Goal: Task Accomplishment & Management: Manage account settings

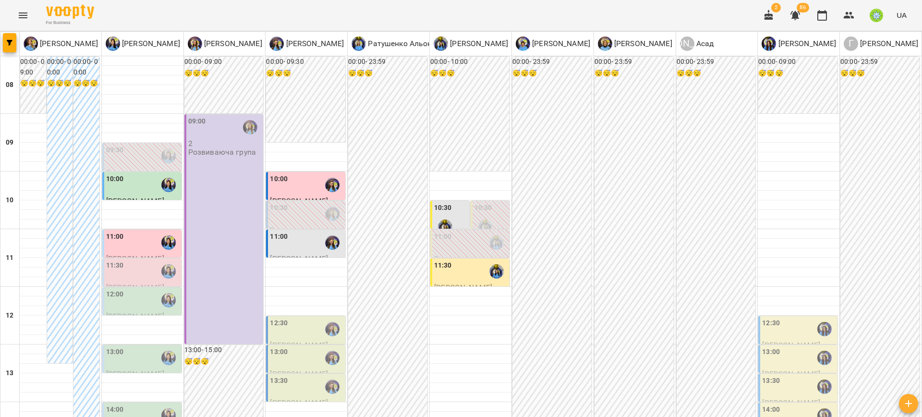
click at [305, 324] on div "12:30" at bounding box center [306, 329] width 73 height 22
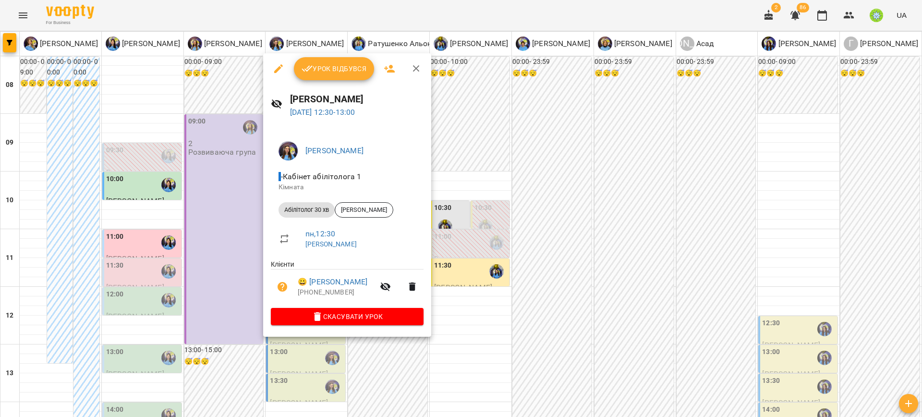
click at [481, 318] on div at bounding box center [461, 208] width 922 height 417
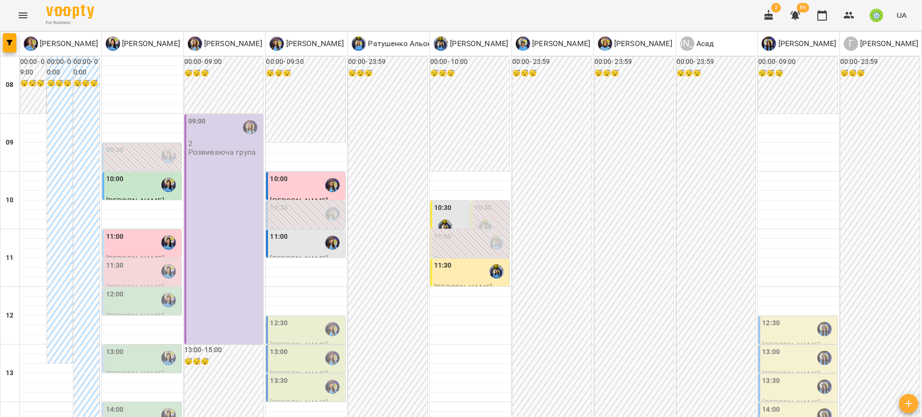
scroll to position [161, 0]
click at [301, 347] on div "13:00" at bounding box center [306, 358] width 73 height 22
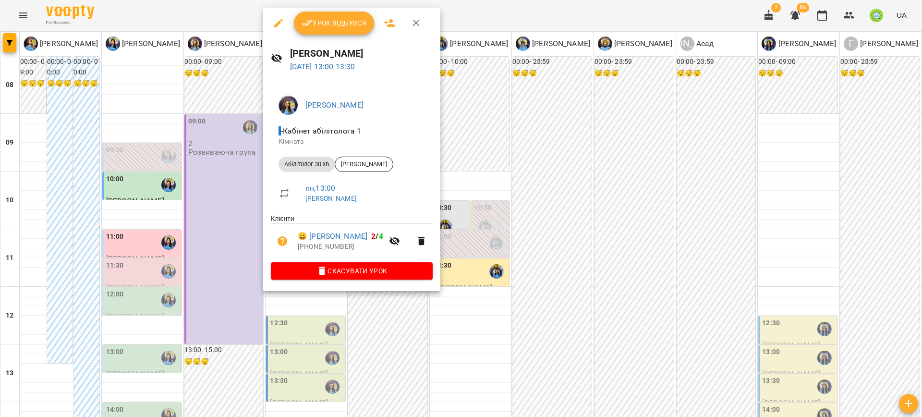
click at [336, 323] on div at bounding box center [461, 208] width 922 height 417
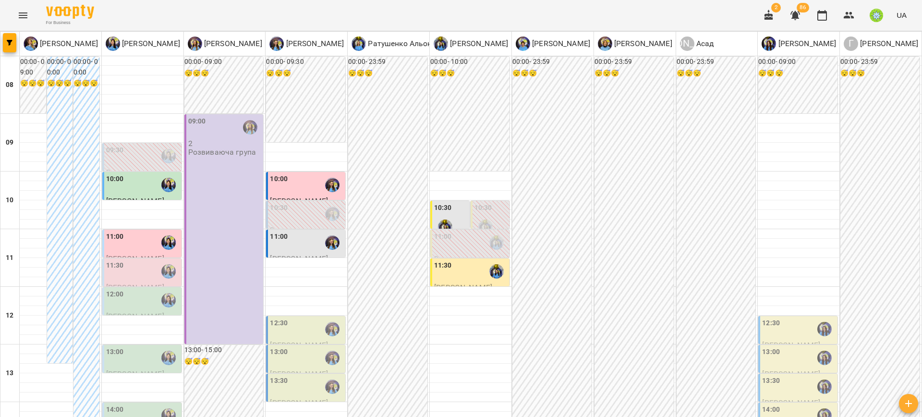
click at [137, 347] on div "13:00" at bounding box center [142, 358] width 73 height 22
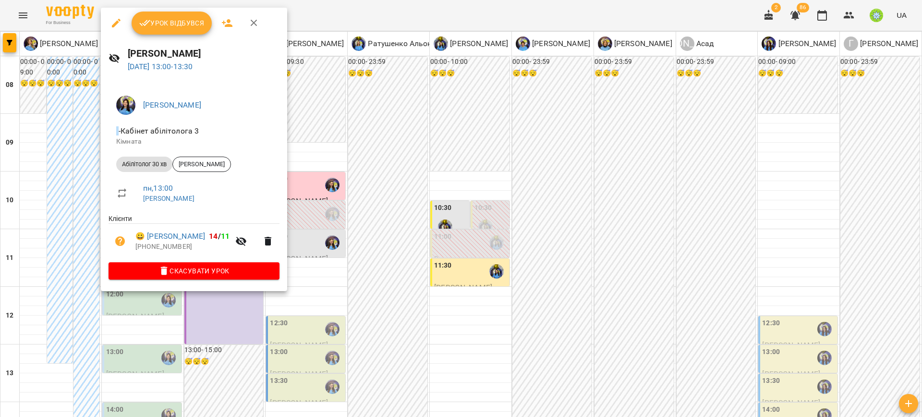
click at [325, 249] on div at bounding box center [461, 208] width 922 height 417
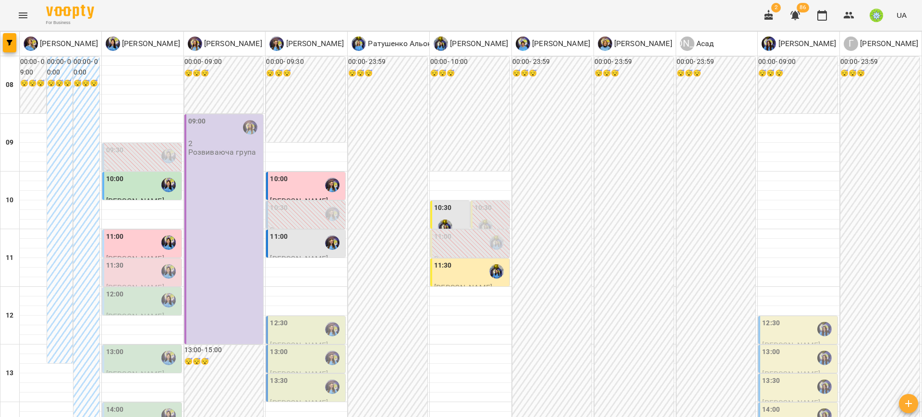
click at [777, 318] on div "12:30" at bounding box center [798, 329] width 73 height 22
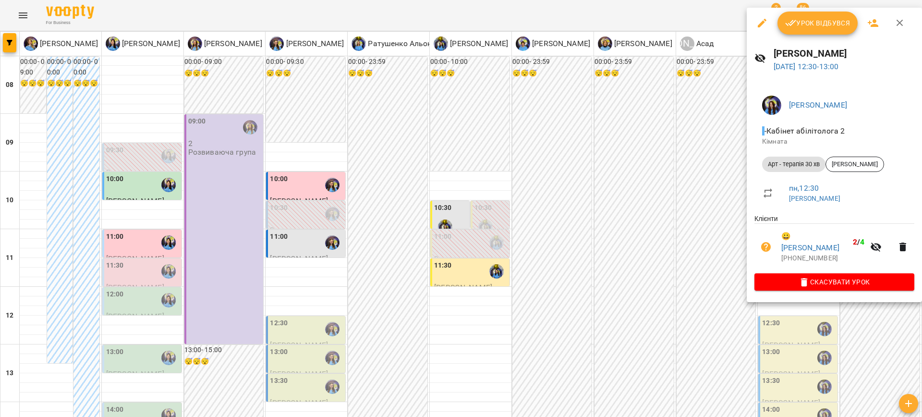
click at [628, 178] on div at bounding box center [461, 208] width 922 height 417
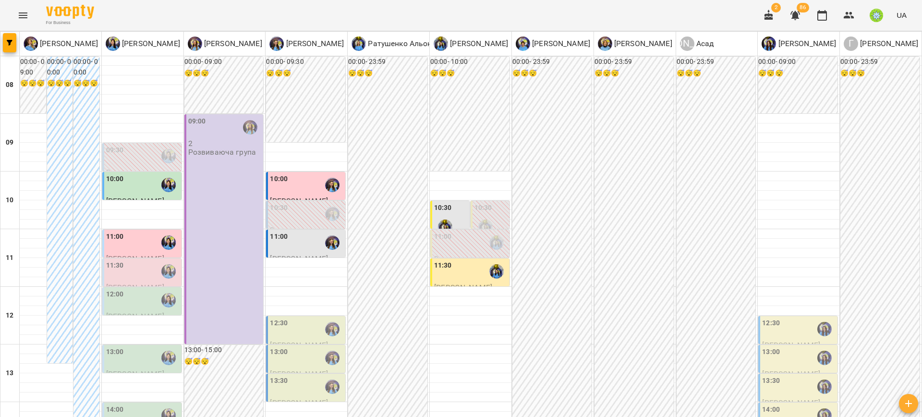
click at [148, 404] on div "14:00" at bounding box center [142, 415] width 73 height 22
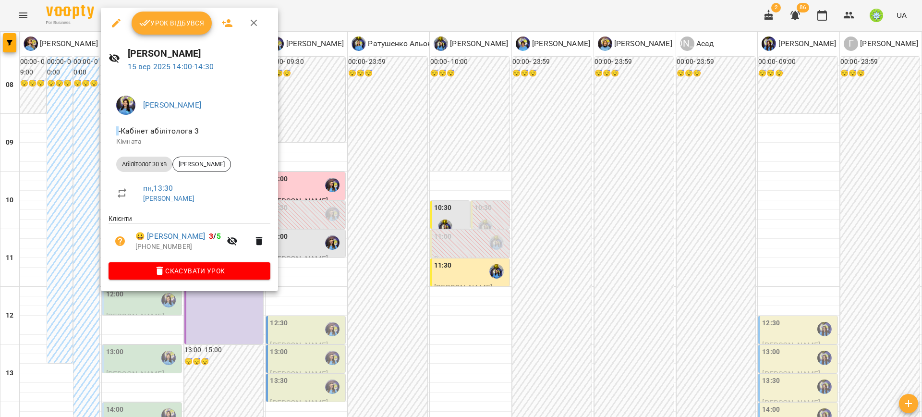
click at [347, 255] on div at bounding box center [461, 208] width 922 height 417
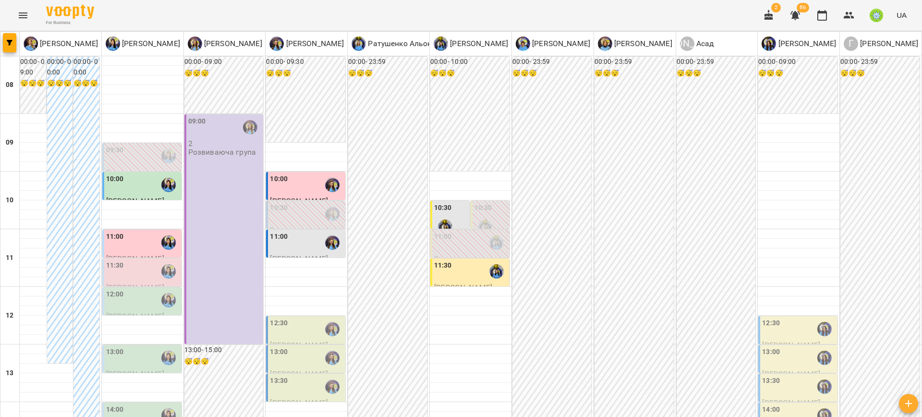
scroll to position [114, 0]
click at [136, 260] on div "11:30" at bounding box center [142, 271] width 73 height 22
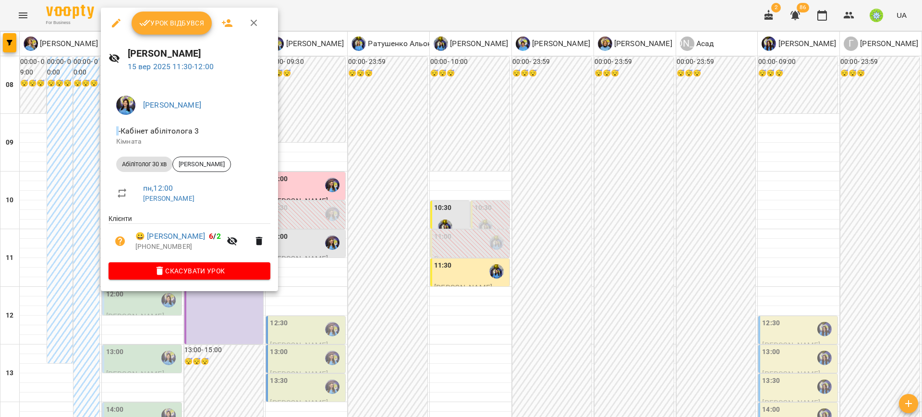
drag, startPoint x: 631, startPoint y: 252, endPoint x: 601, endPoint y: 244, distance: 31.1
click at [630, 251] on div at bounding box center [461, 208] width 922 height 417
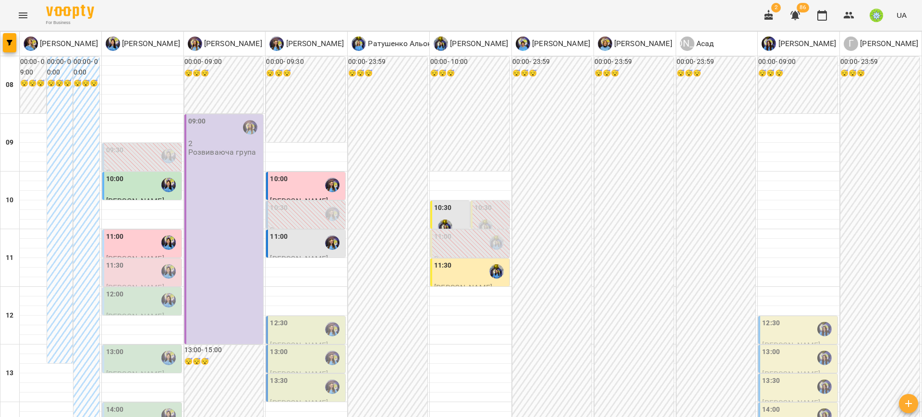
click at [144, 289] on div "12:00" at bounding box center [142, 300] width 73 height 22
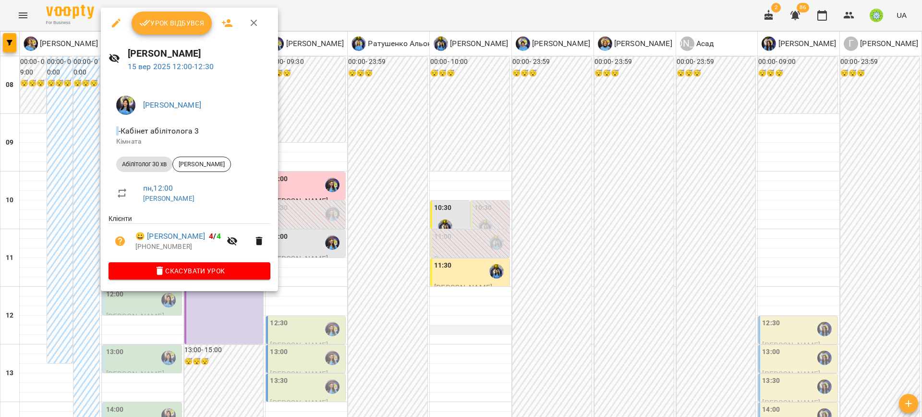
click at [467, 215] on div at bounding box center [461, 208] width 922 height 417
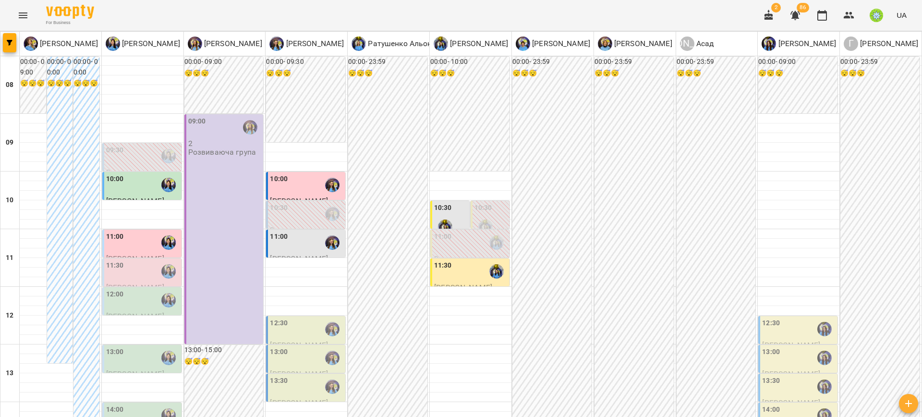
scroll to position [329, 0]
click at [15, 23] on button "Menu" at bounding box center [23, 15] width 23 height 23
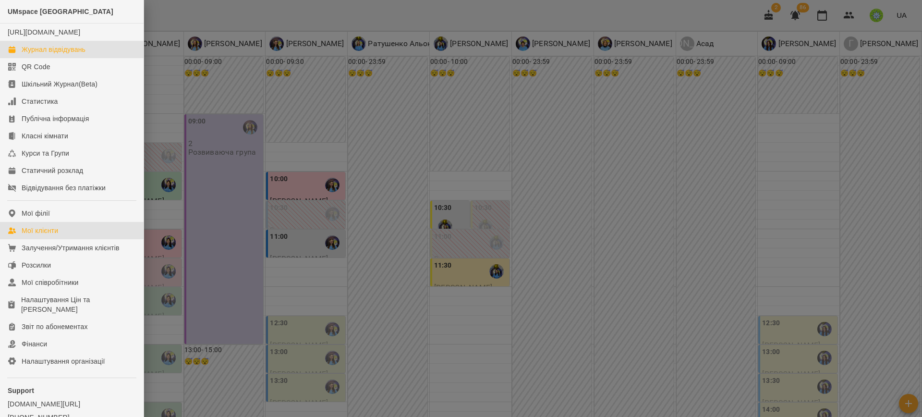
click at [42, 239] on link "Мої клієнти" at bounding box center [72, 230] width 144 height 17
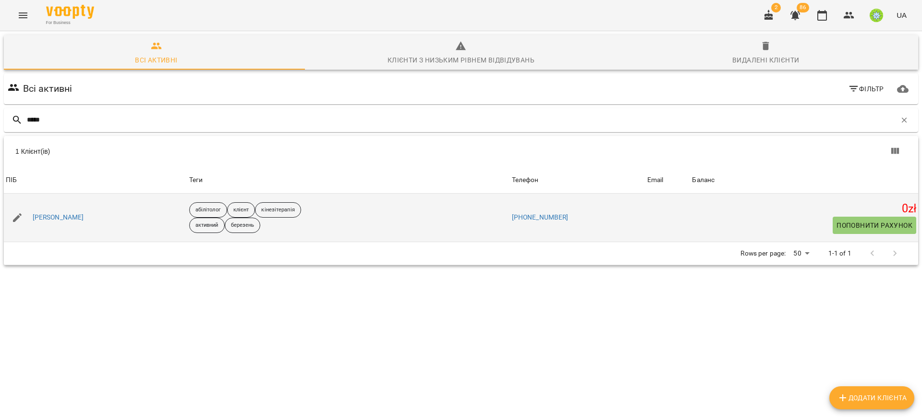
type input "*****"
click at [61, 212] on div "[PERSON_NAME]" at bounding box center [58, 217] width 55 height 13
click at [60, 212] on div "[PERSON_NAME]" at bounding box center [58, 217] width 55 height 13
click at [56, 215] on link "[PERSON_NAME]" at bounding box center [58, 218] width 51 height 10
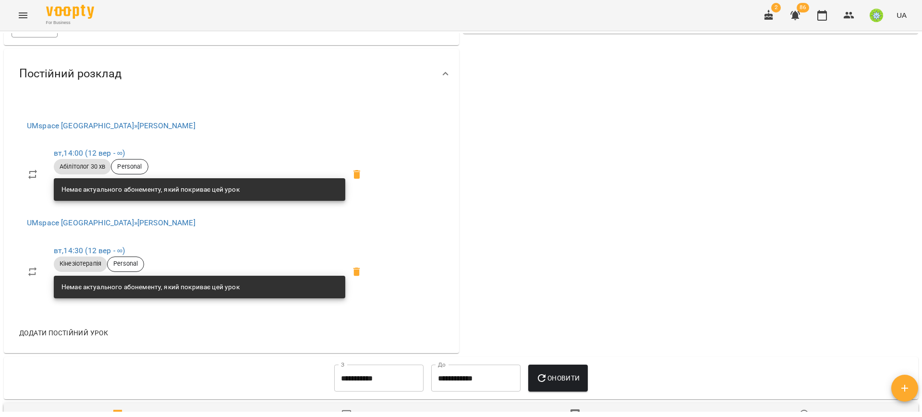
scroll to position [366, 0]
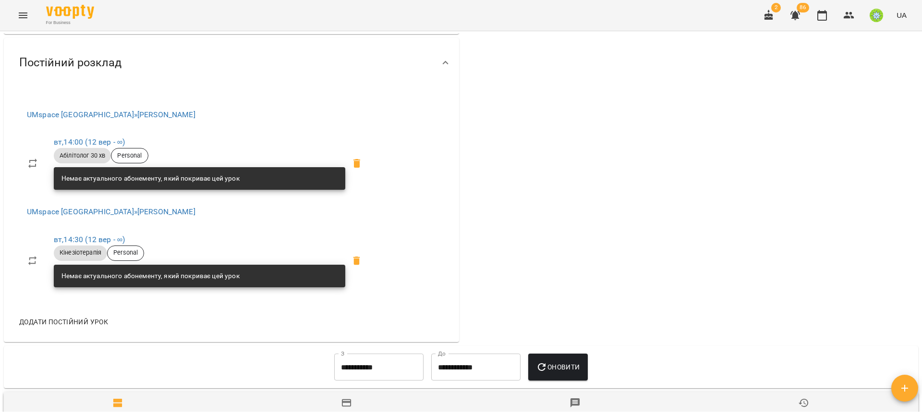
click at [24, 15] on icon "Menu" at bounding box center [23, 15] width 9 height 6
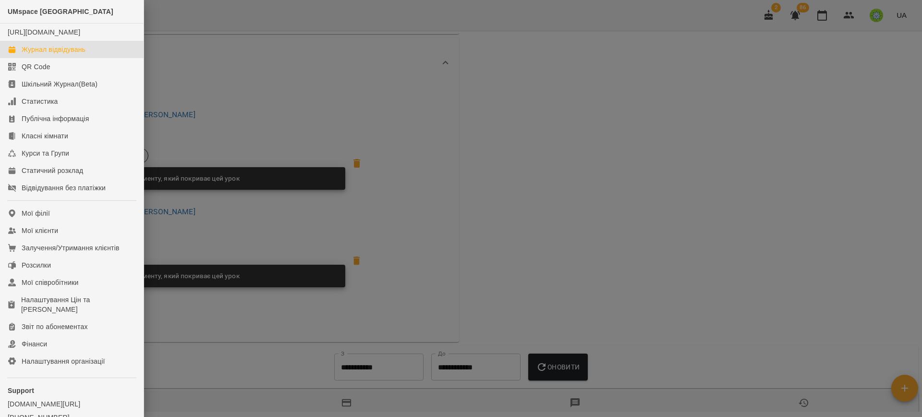
click at [31, 54] on div "Журнал відвідувань" at bounding box center [54, 50] width 64 height 10
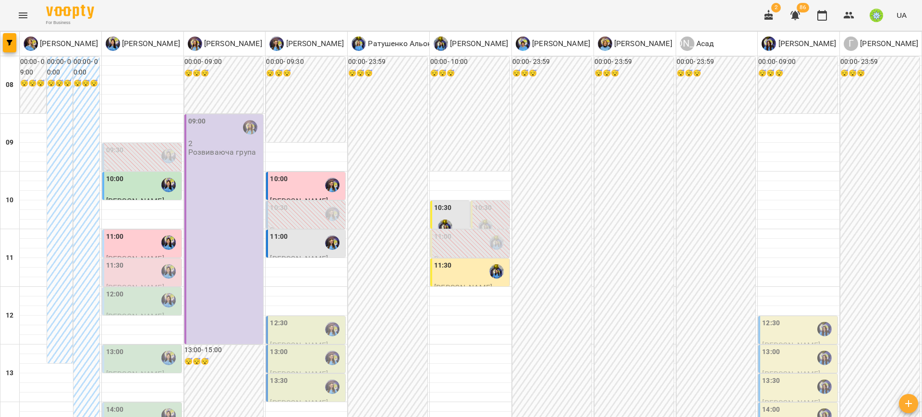
click at [796, 21] on button "button" at bounding box center [794, 15] width 23 height 23
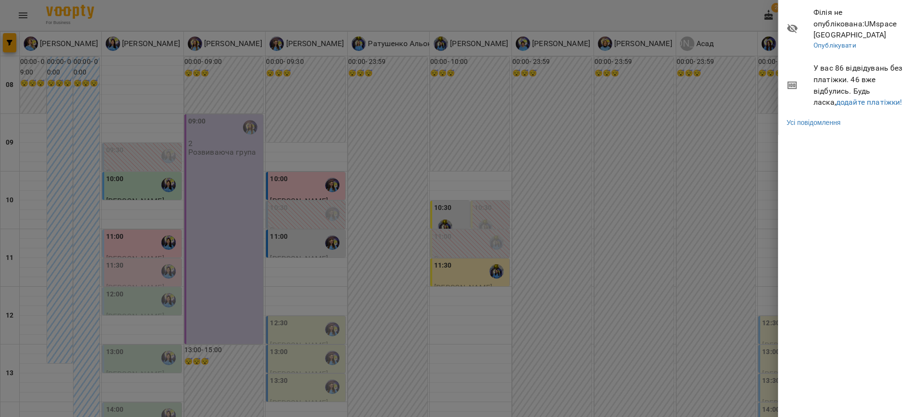
click at [647, 137] on div at bounding box center [461, 208] width 922 height 417
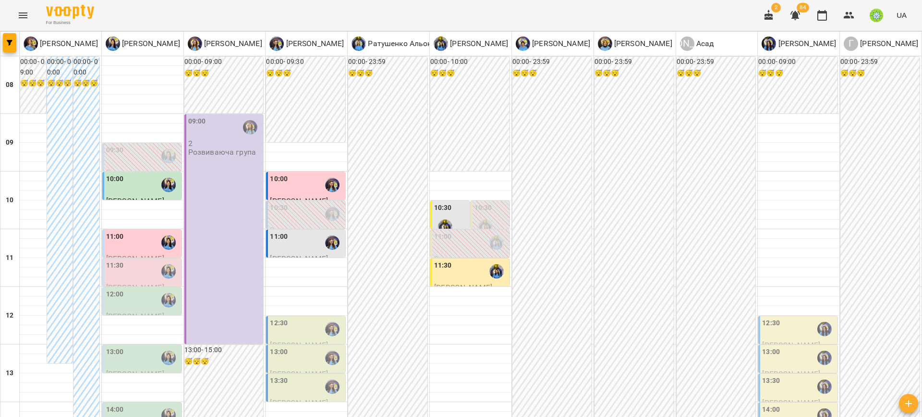
scroll to position [110, 0]
click at [290, 347] on div "13:00" at bounding box center [306, 358] width 73 height 22
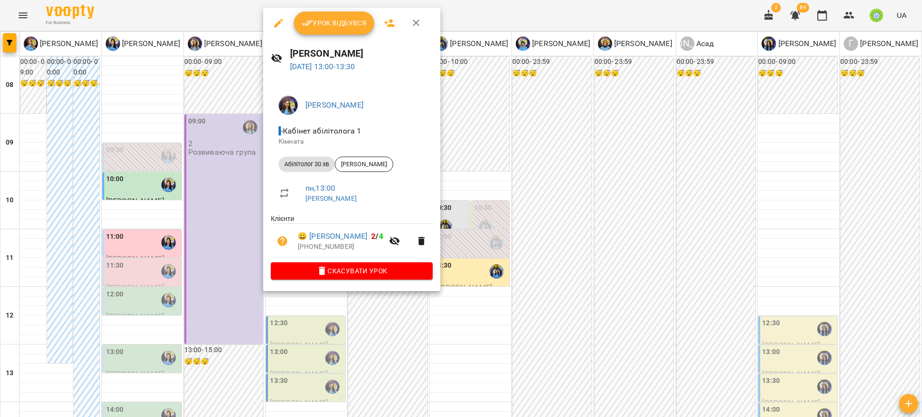
click at [294, 314] on div at bounding box center [461, 208] width 922 height 417
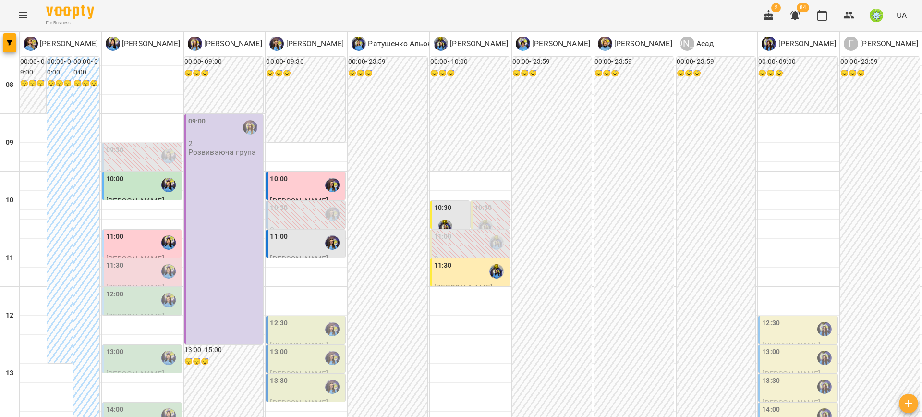
click at [301, 375] on div "13:30" at bounding box center [306, 386] width 73 height 22
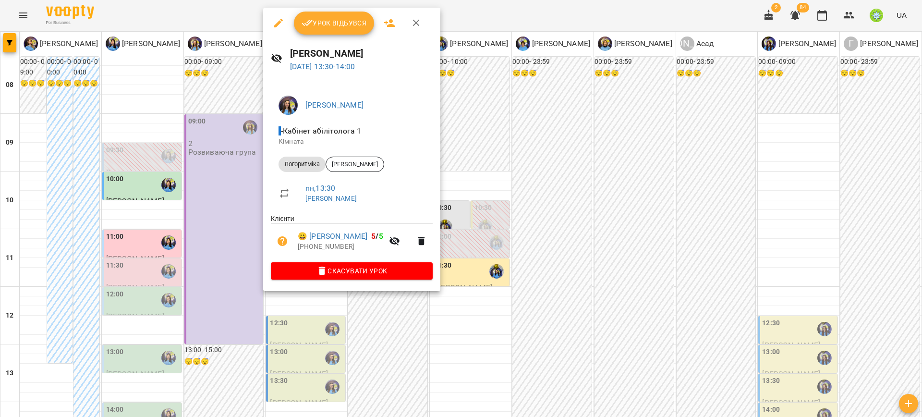
click at [314, 314] on div at bounding box center [461, 208] width 922 height 417
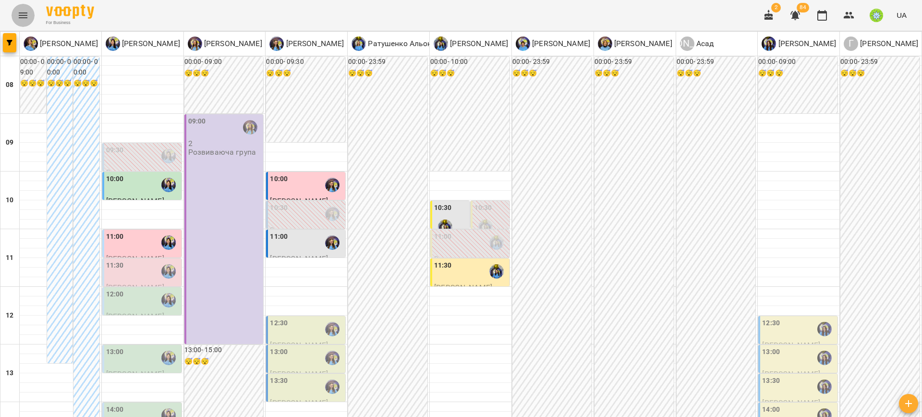
click at [20, 13] on icon "Menu" at bounding box center [23, 16] width 12 height 12
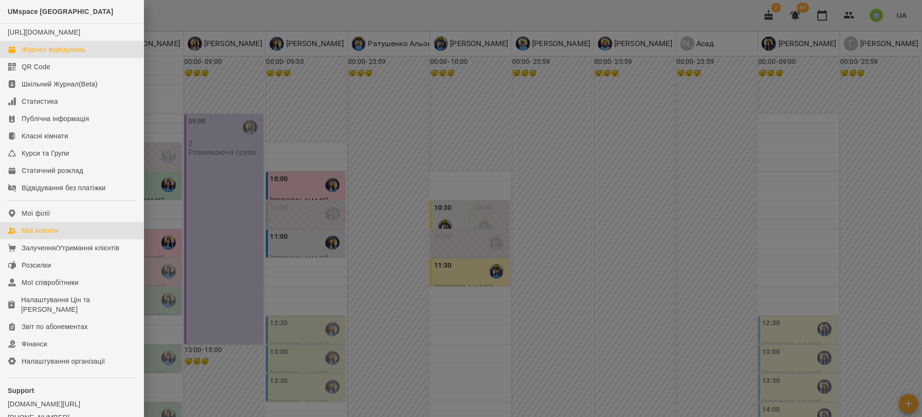
click at [39, 235] on div "Мої клієнти" at bounding box center [40, 231] width 36 height 10
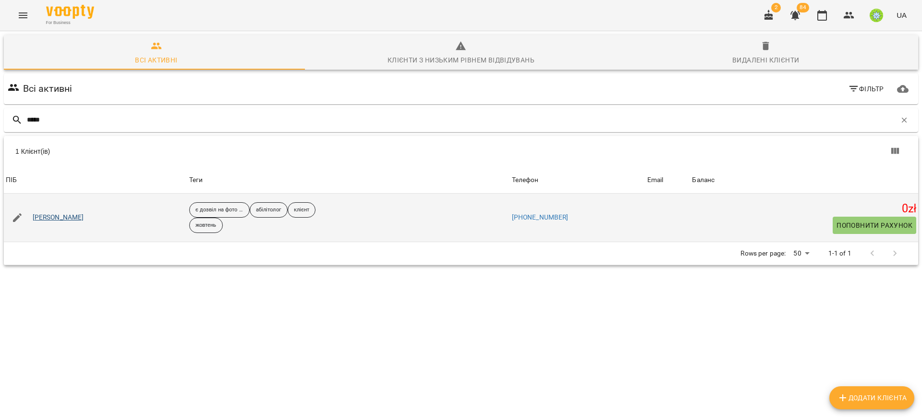
type input "*****"
click at [53, 217] on link "[PERSON_NAME]" at bounding box center [58, 218] width 51 height 10
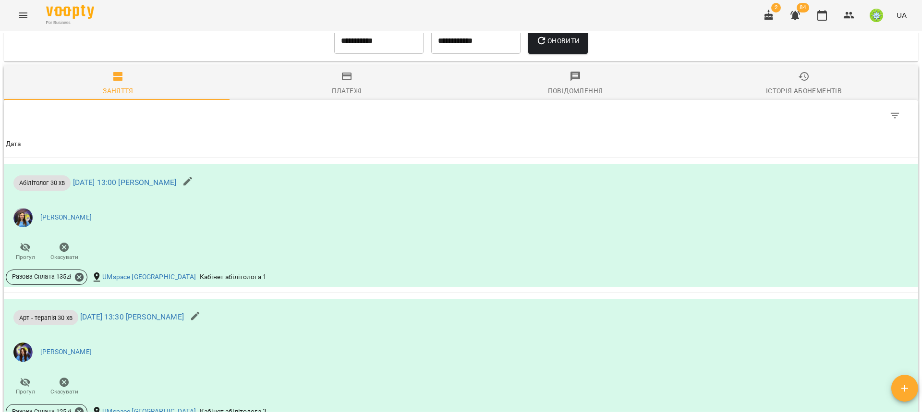
scroll to position [809, 0]
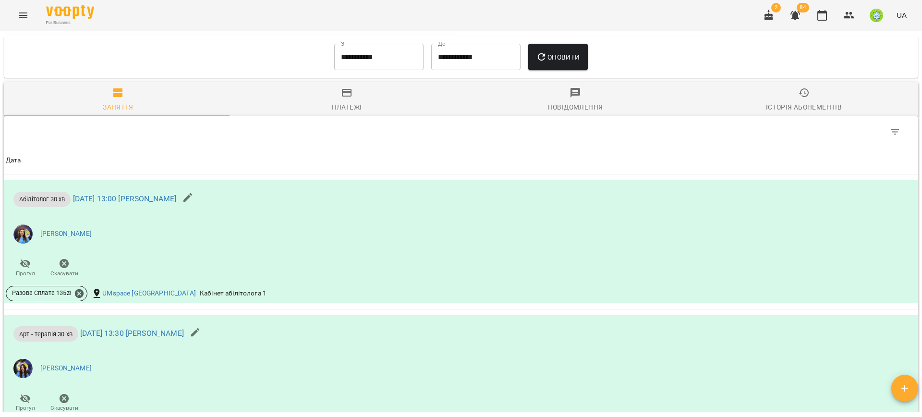
click at [383, 40] on div "**********" at bounding box center [378, 57] width 97 height 35
click at [379, 57] on input "**********" at bounding box center [378, 57] width 89 height 27
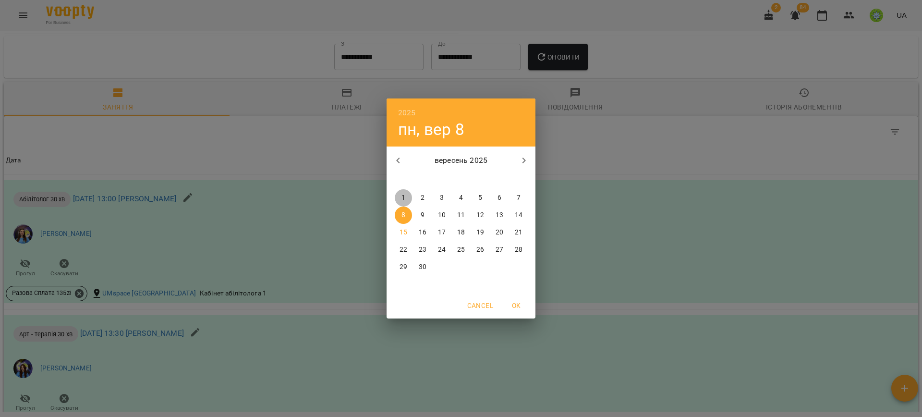
click at [398, 195] on span "1" at bounding box center [403, 198] width 17 height 10
type input "**********"
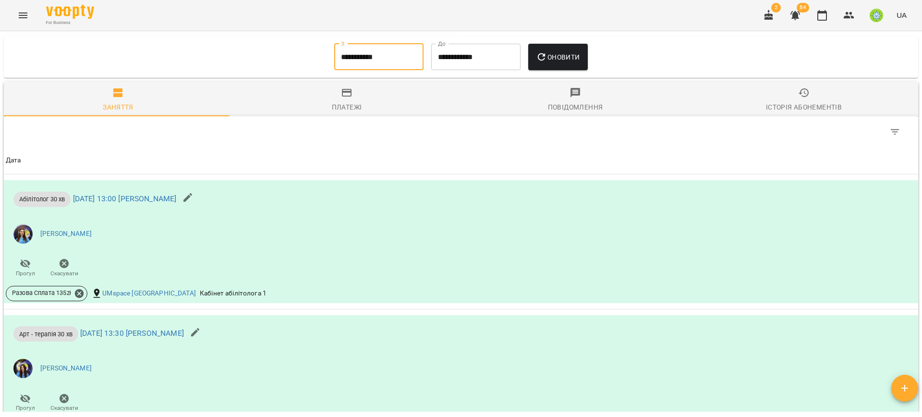
click at [555, 56] on span "Оновити" at bounding box center [558, 57] width 44 height 12
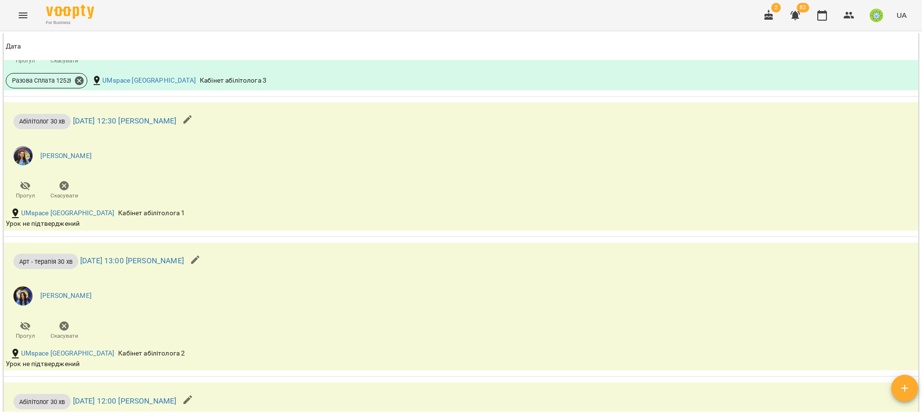
scroll to position [0, 0]
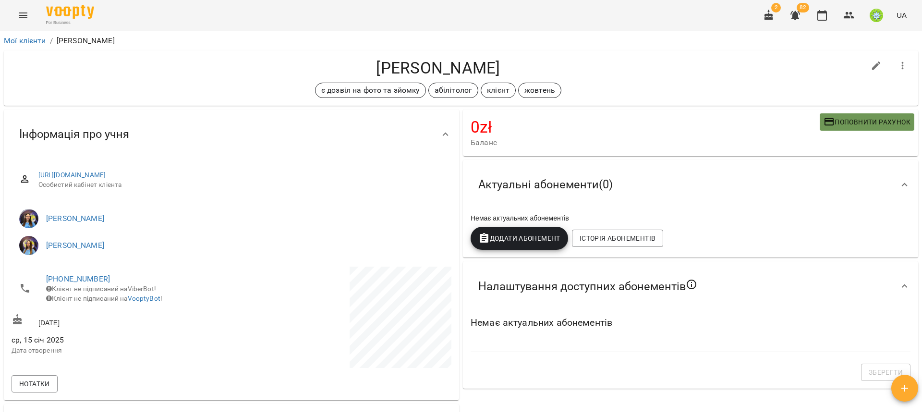
click at [843, 122] on span "Поповнити рахунок" at bounding box center [866, 122] width 87 height 12
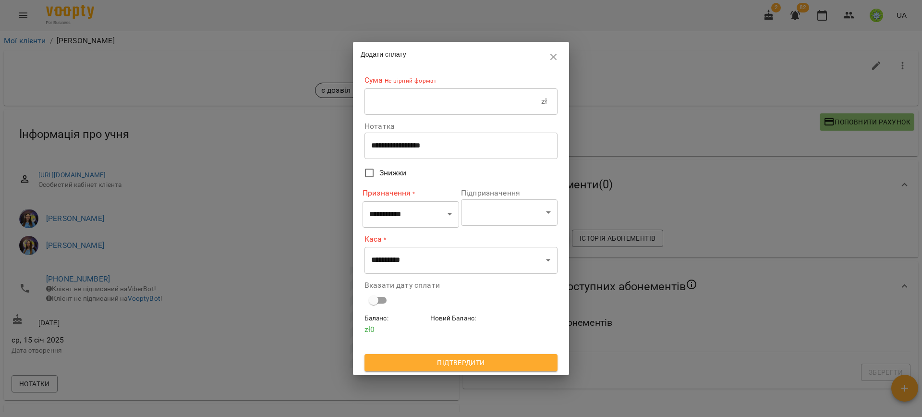
click at [402, 94] on input "text" at bounding box center [452, 101] width 177 height 27
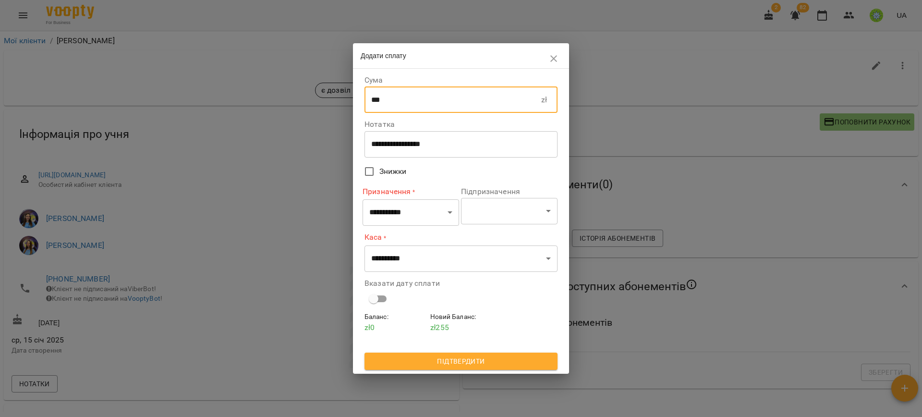
type input "***"
click at [424, 212] on select "**********" at bounding box center [410, 212] width 96 height 27
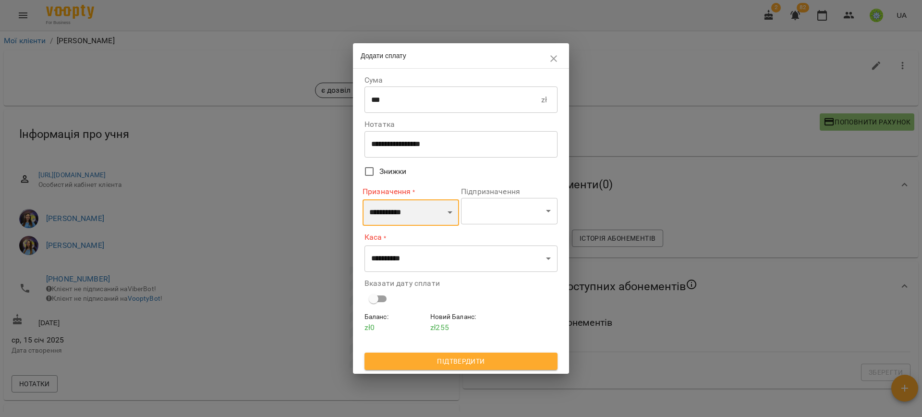
select select "**********"
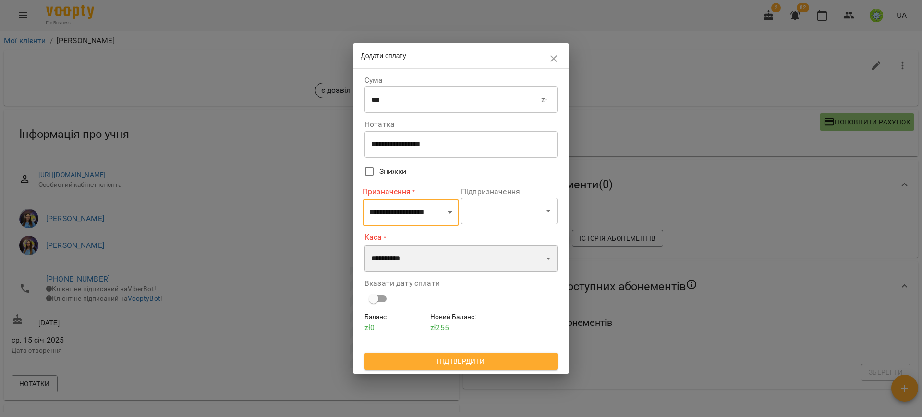
click at [404, 258] on select "**********" at bounding box center [460, 258] width 193 height 27
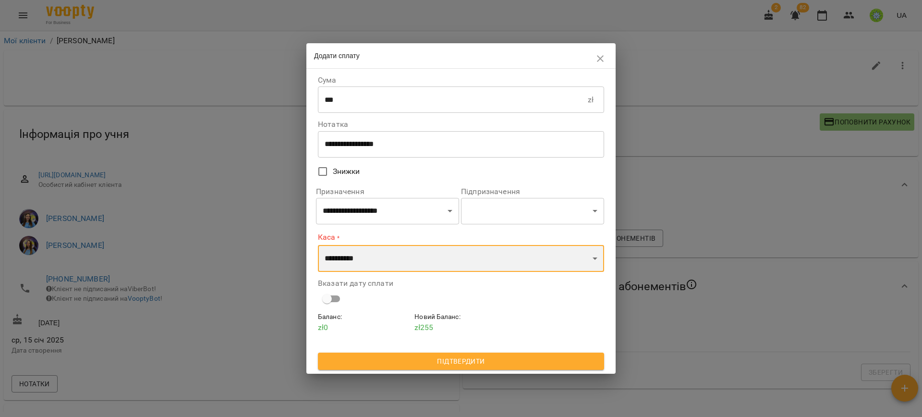
select select "****"
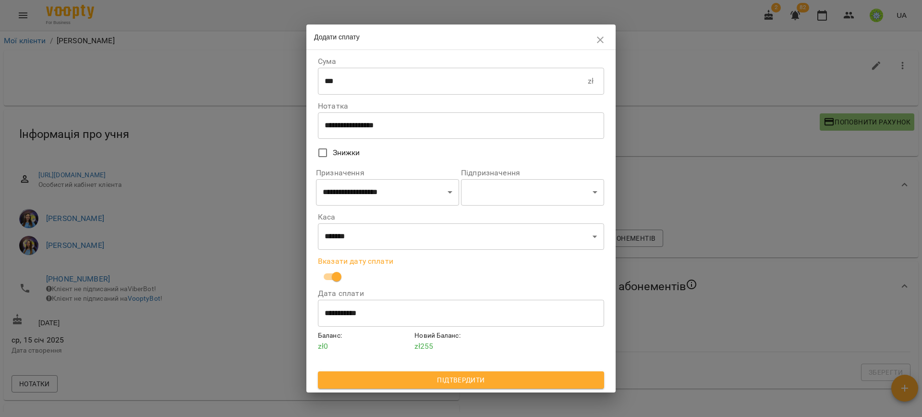
click at [413, 377] on span "Підтвердити" at bounding box center [460, 380] width 271 height 12
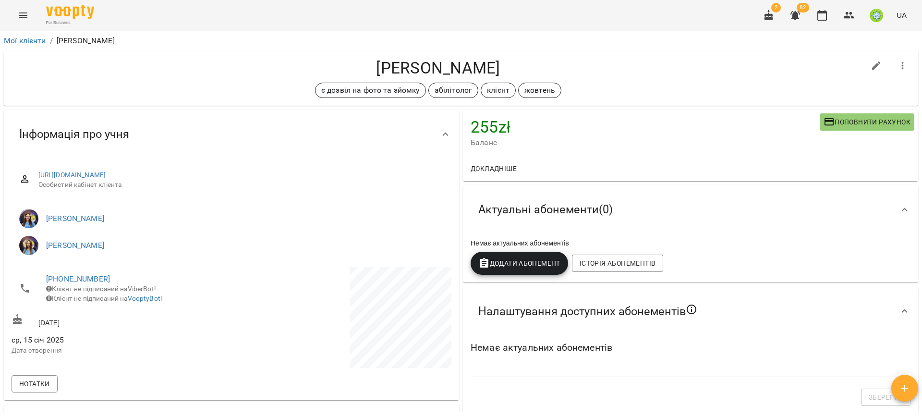
click at [24, 18] on icon "Menu" at bounding box center [23, 16] width 12 height 12
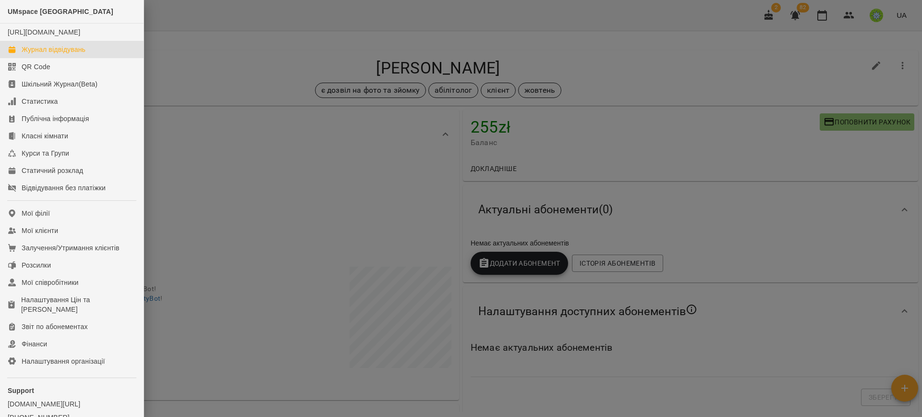
click at [55, 54] on div "Журнал відвідувань" at bounding box center [54, 50] width 64 height 10
